Goal: Information Seeking & Learning: Understand process/instructions

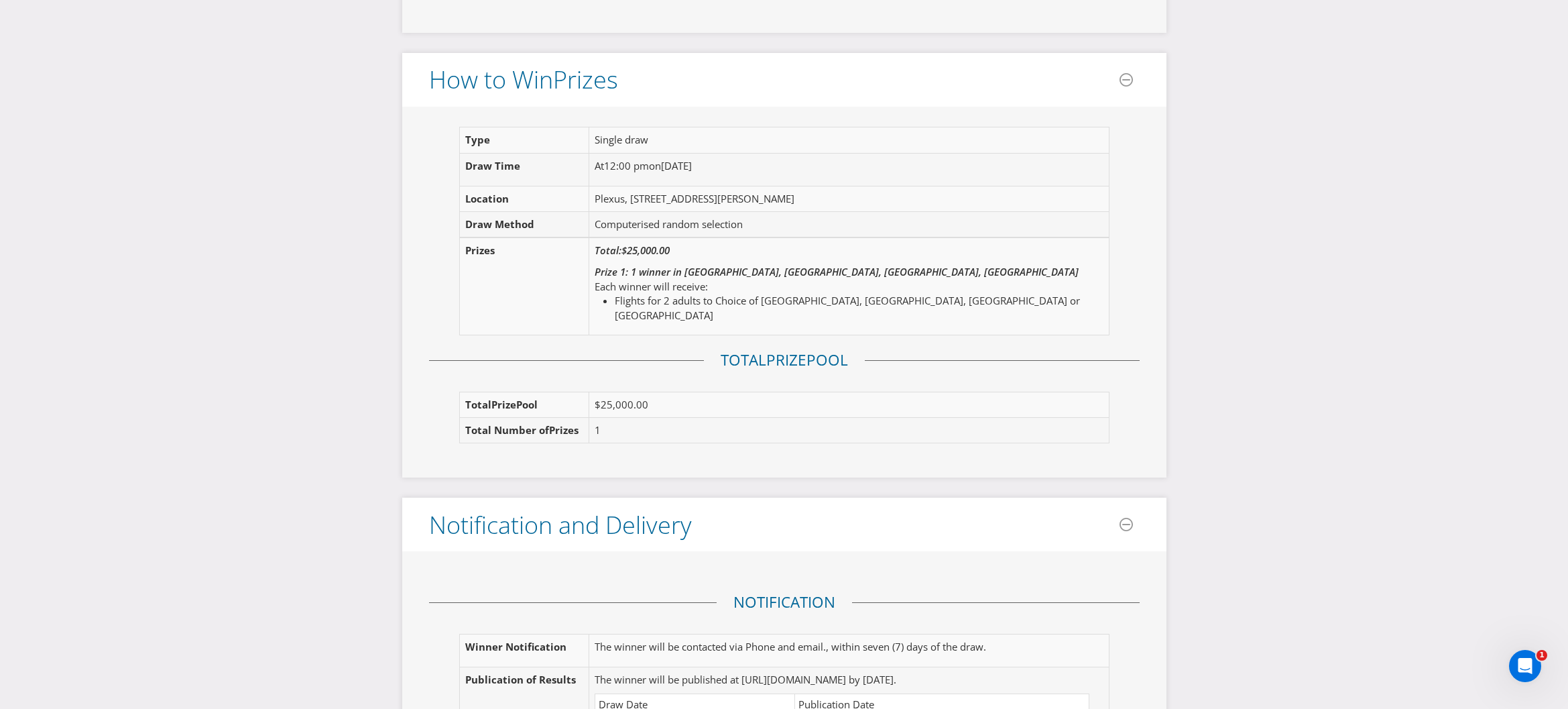
scroll to position [1454, 0]
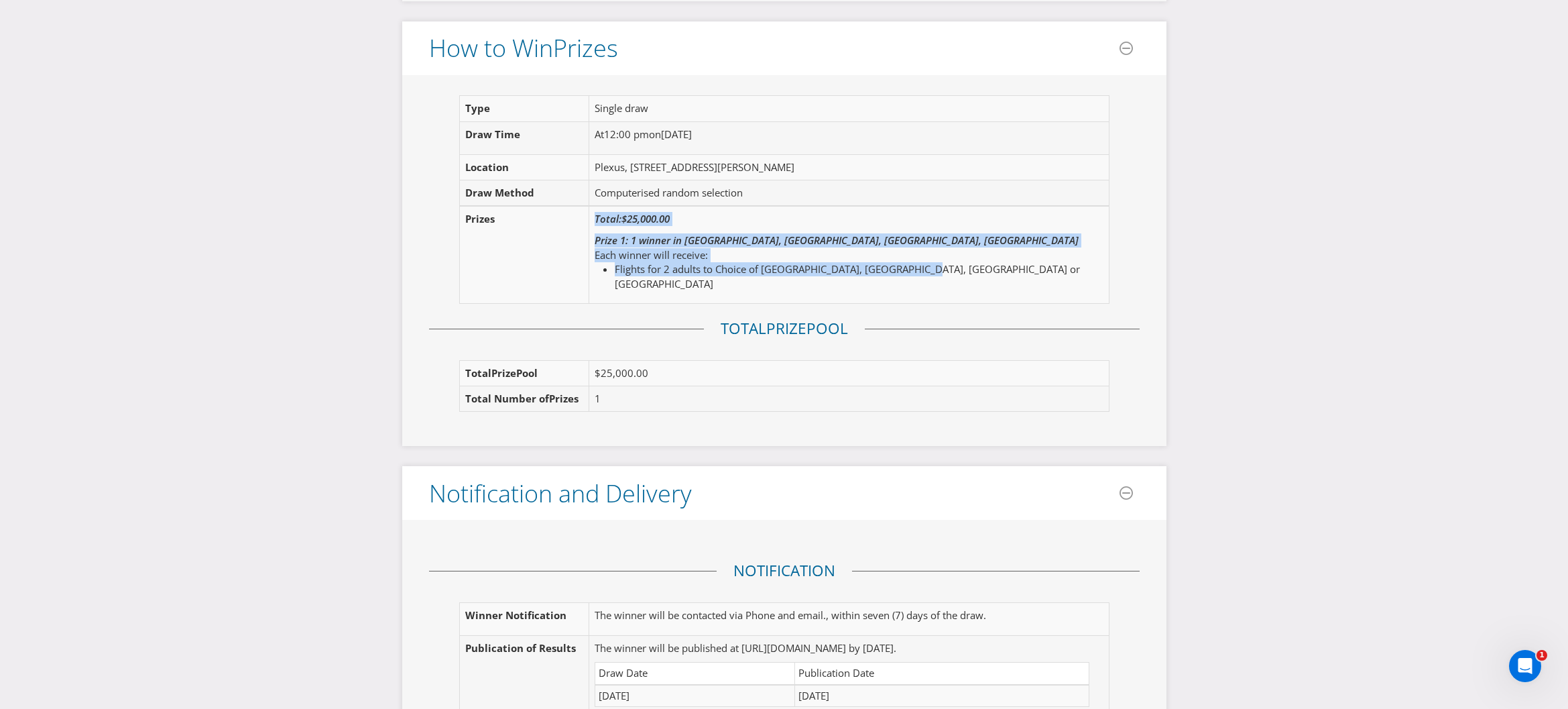
drag, startPoint x: 936, startPoint y: 251, endPoint x: 591, endPoint y: 204, distance: 348.2
click at [591, 206] on td "Total: $25,000.00 Prize 1: 1 winner in [GEOGRAPHIC_DATA], [GEOGRAPHIC_DATA], [G…" at bounding box center [844, 254] width 509 height 98
copy td "Total: $25,000.00 Prize 1: 1 winner in [GEOGRAPHIC_DATA], [GEOGRAPHIC_DATA], [G…"
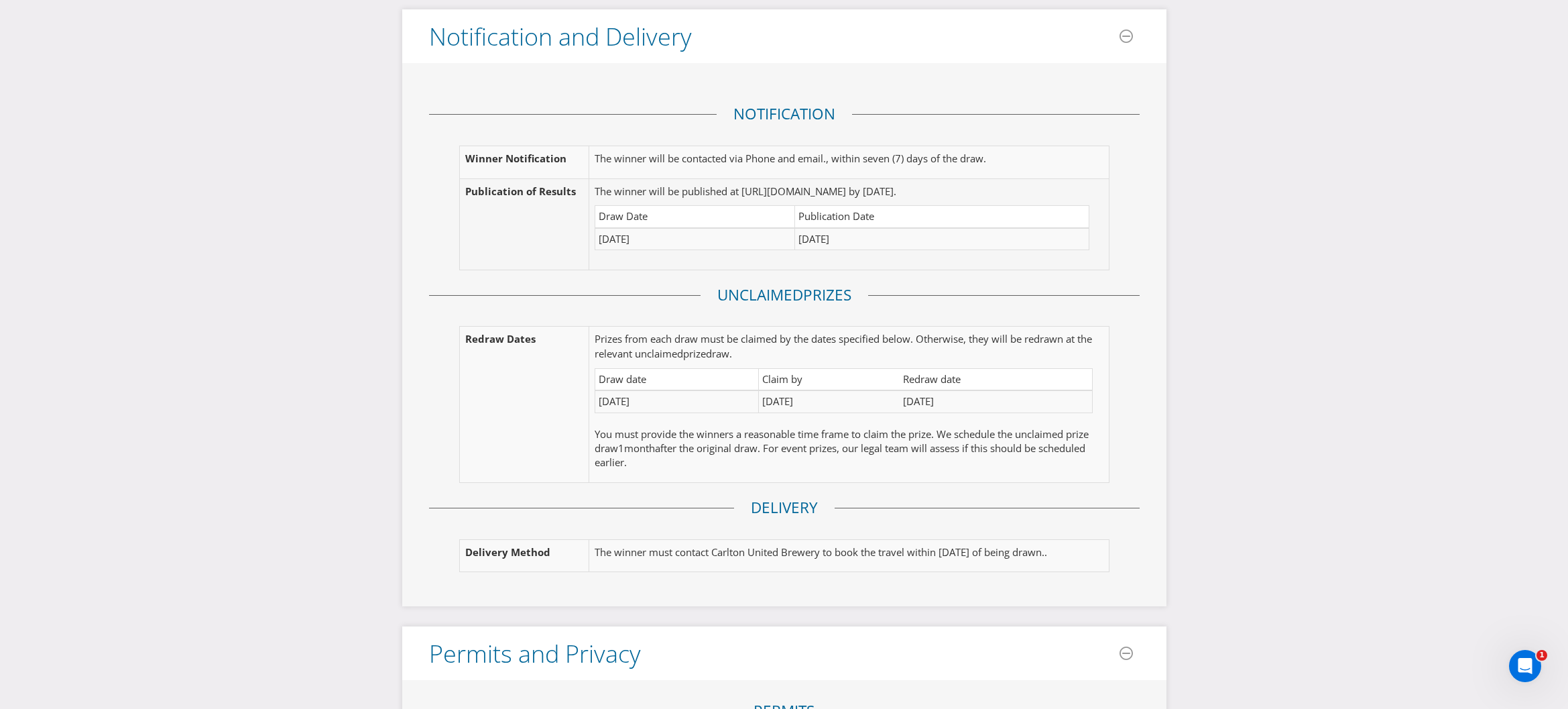
scroll to position [1940, 0]
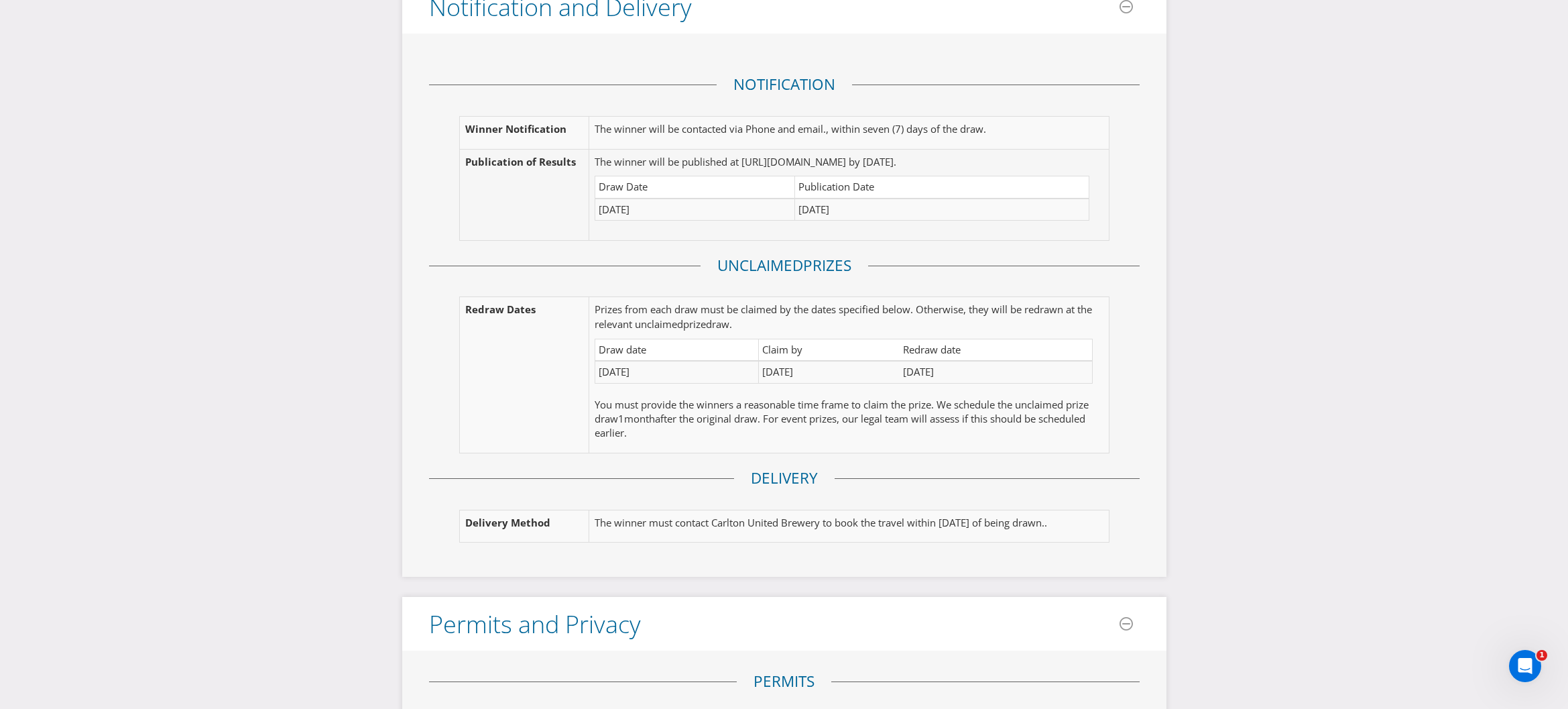
drag, startPoint x: 599, startPoint y: 492, endPoint x: 664, endPoint y: 512, distance: 68.0
click at [664, 516] on p "The winner must contact Carlton United Brewery to book the travel within [DATE]…" at bounding box center [843, 523] width 497 height 14
drag, startPoint x: 666, startPoint y: 510, endPoint x: 655, endPoint y: 513, distance: 11.4
click at [666, 516] on p "The winner must contact Carlton United Brewery to book the travel within [DATE]…" at bounding box center [843, 523] width 497 height 14
drag, startPoint x: 646, startPoint y: 512, endPoint x: 597, endPoint y: 494, distance: 52.2
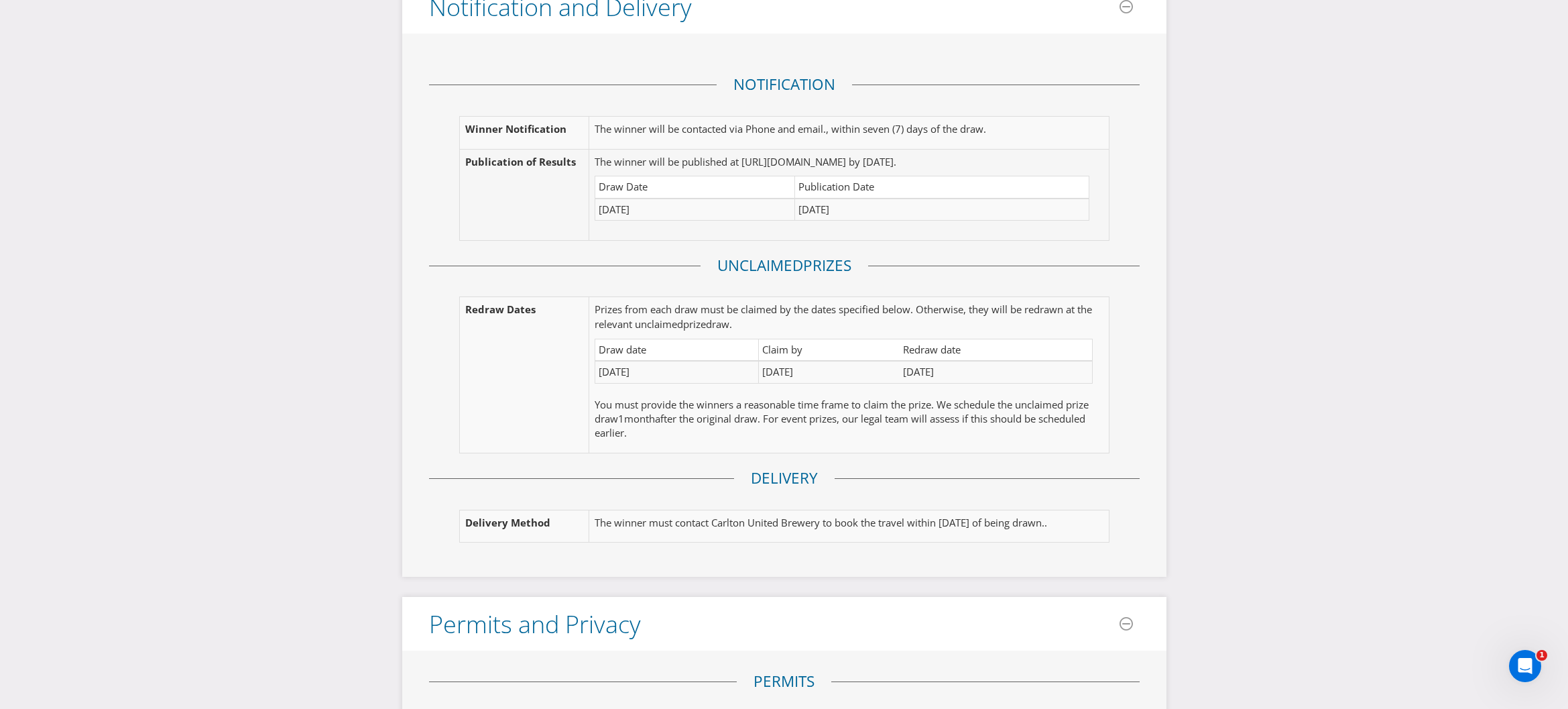
click at [597, 516] on p "The winner must contact Carlton United Brewery to book the travel within [DATE]…" at bounding box center [843, 523] width 497 height 14
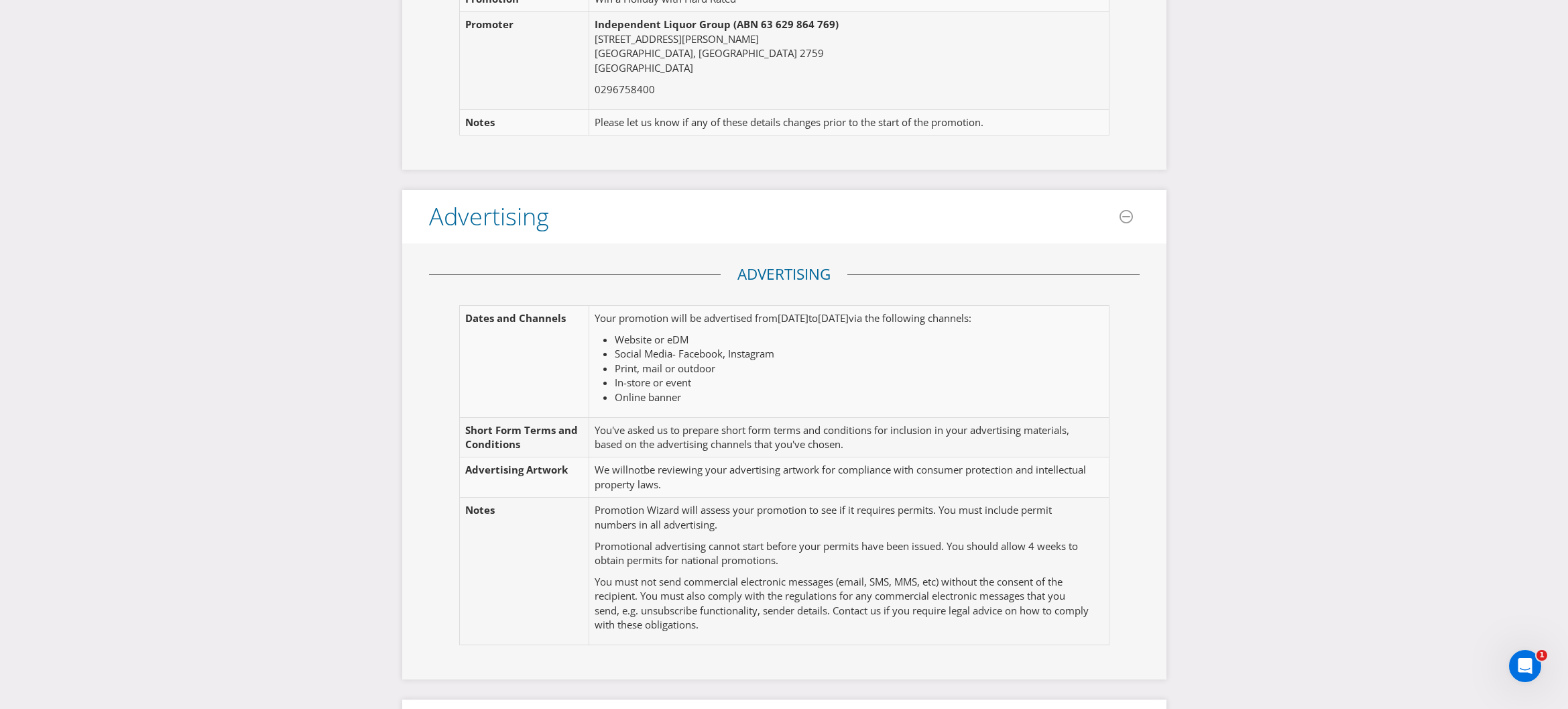
scroll to position [0, 0]
